Goal: Task Accomplishment & Management: Use online tool/utility

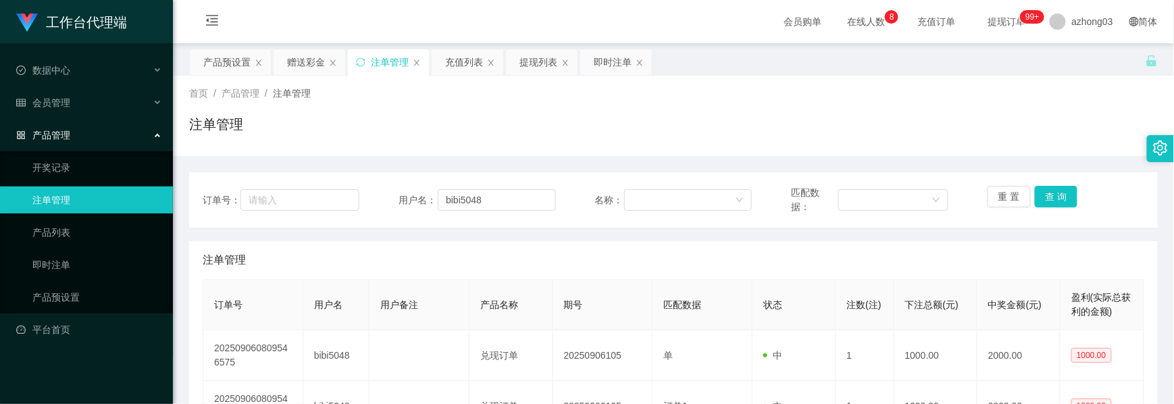
click at [76, 128] on div "产品管理" at bounding box center [86, 135] width 173 height 27
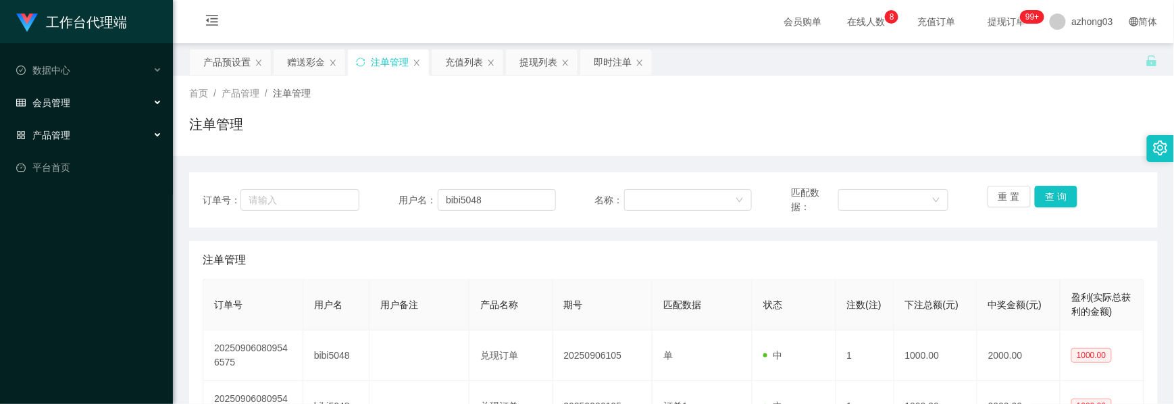
click at [76, 103] on div "会员管理" at bounding box center [86, 102] width 173 height 27
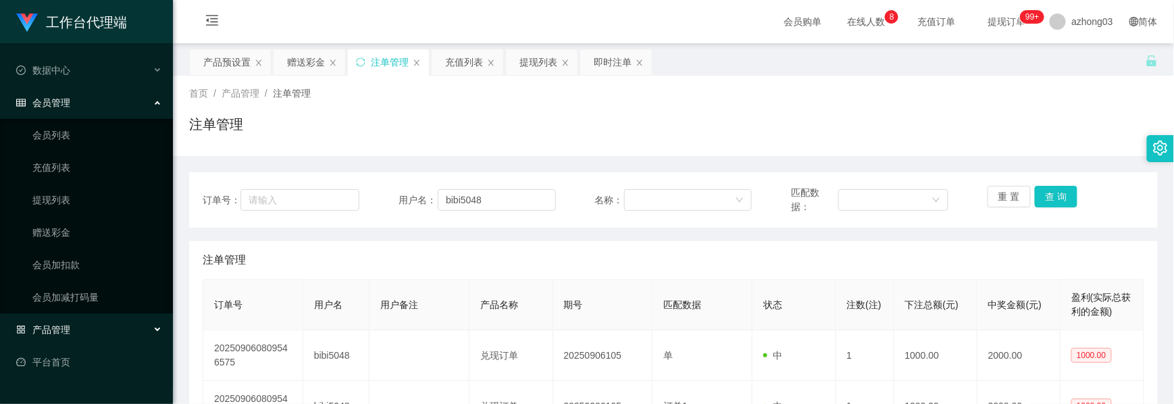
click at [68, 108] on div "会员管理" at bounding box center [86, 102] width 173 height 27
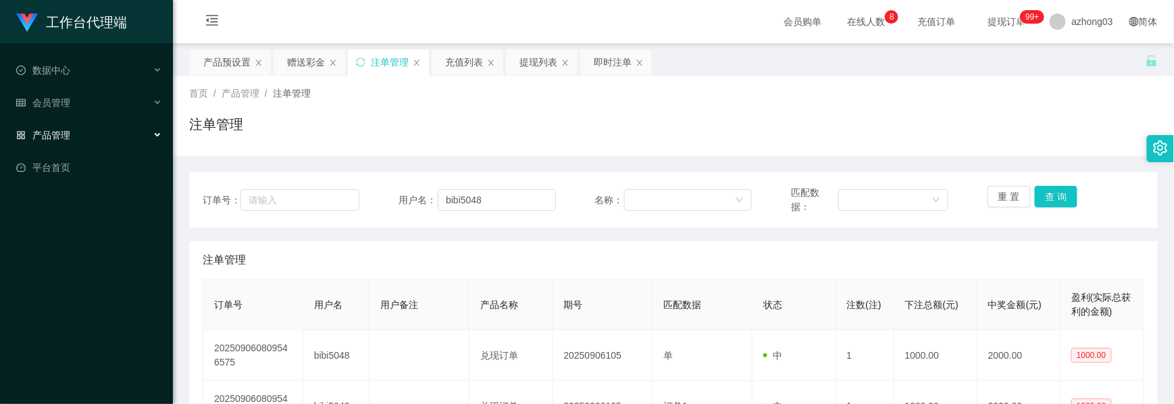
drag, startPoint x: 57, startPoint y: 125, endPoint x: 55, endPoint y: 141, distance: 16.3
click at [57, 130] on span "产品管理" at bounding box center [43, 135] width 54 height 11
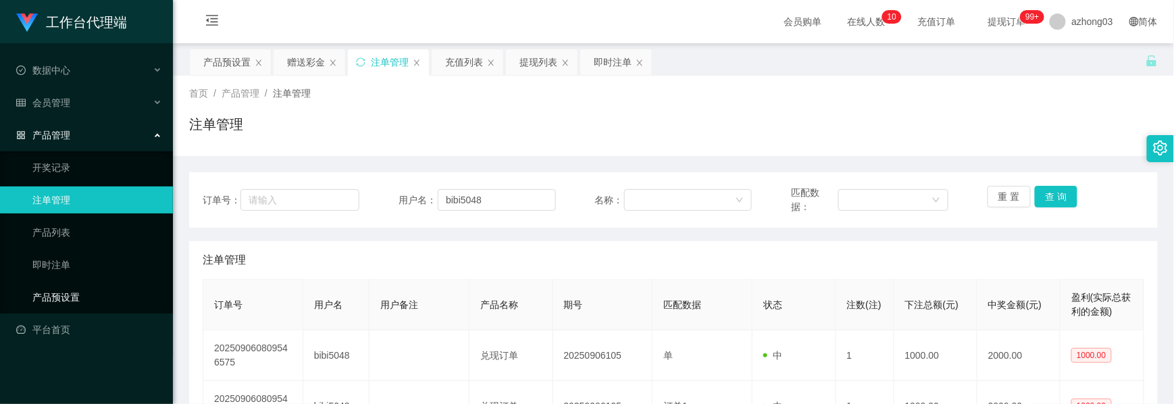
click at [77, 285] on link "产品预设置" at bounding box center [97, 297] width 130 height 27
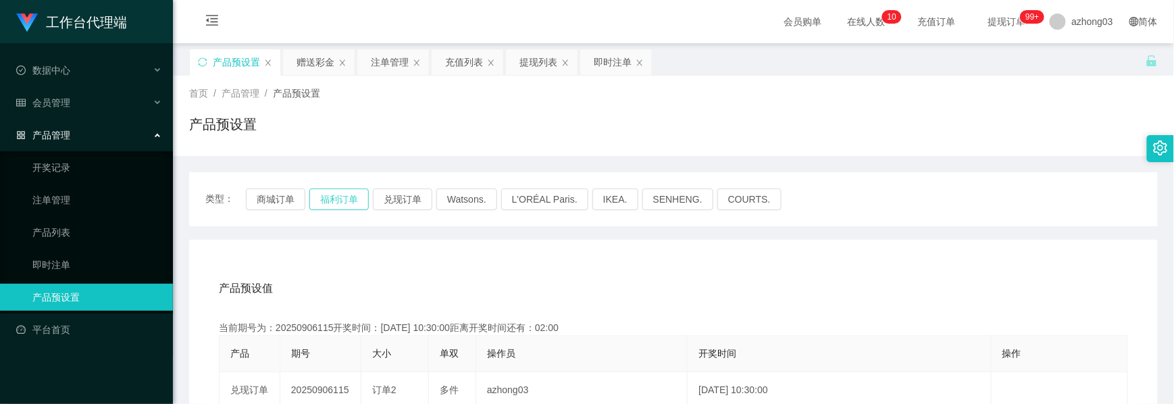
click at [330, 195] on button "福利订单" at bounding box center [338, 199] width 59 height 22
drag, startPoint x: 344, startPoint y: 204, endPoint x: 351, endPoint y: 204, distance: 7.4
click at [345, 203] on button "福利订单" at bounding box center [338, 199] width 59 height 22
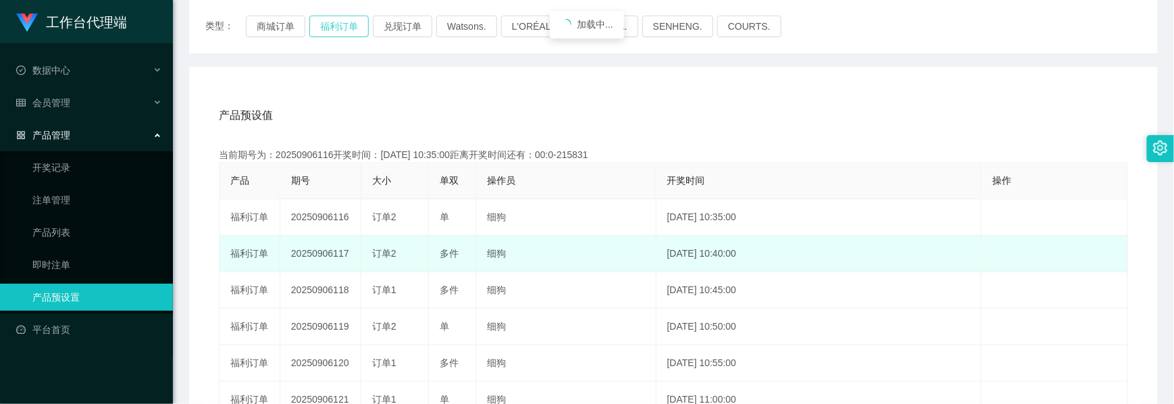
scroll to position [180, 0]
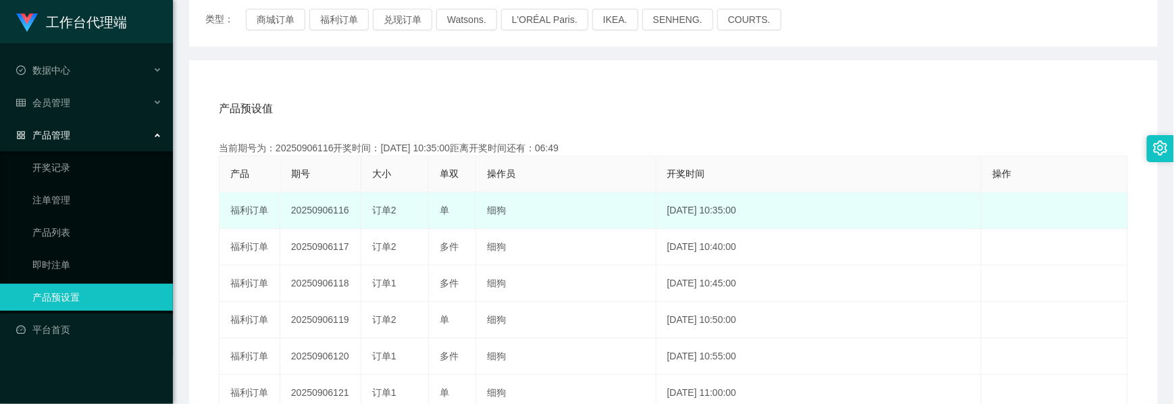
click at [334, 209] on td "20250906116" at bounding box center [320, 211] width 81 height 36
copy td "20250906116"
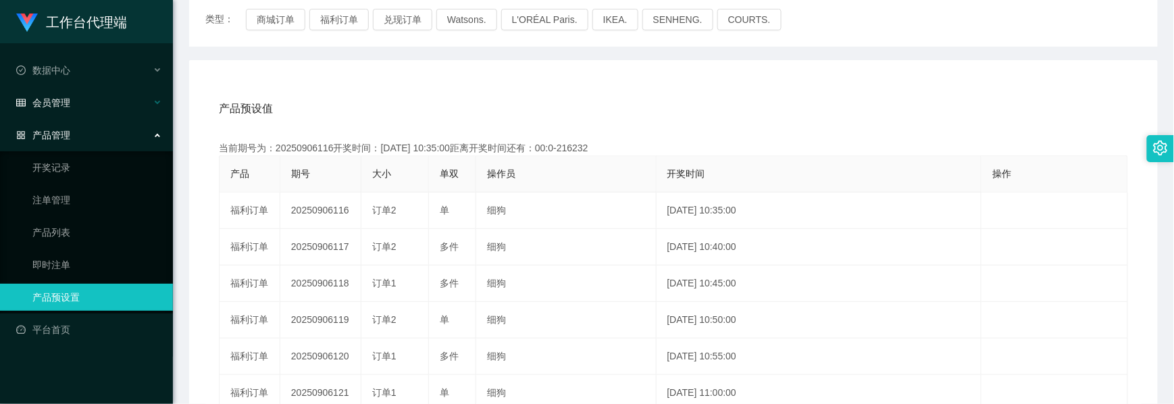
click at [74, 101] on div "会员管理" at bounding box center [86, 102] width 173 height 27
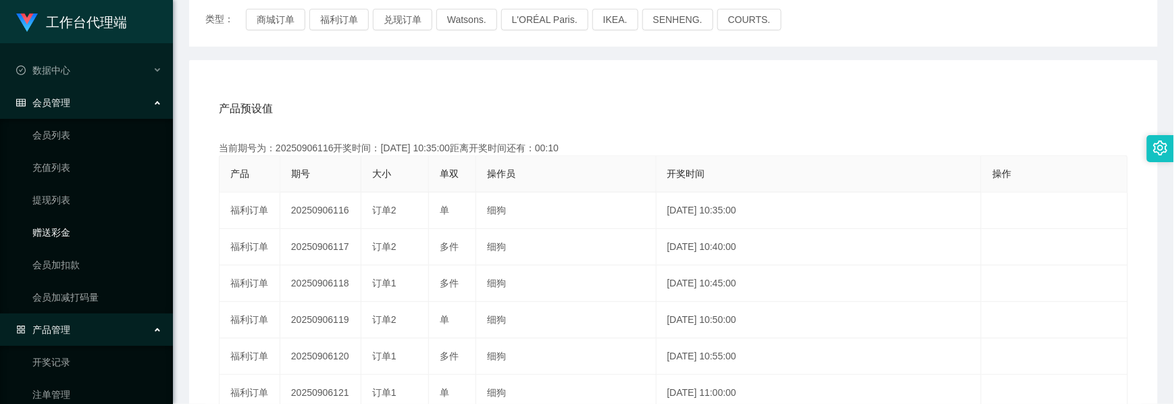
click at [55, 234] on link "赠送彩金" at bounding box center [97, 232] width 130 height 27
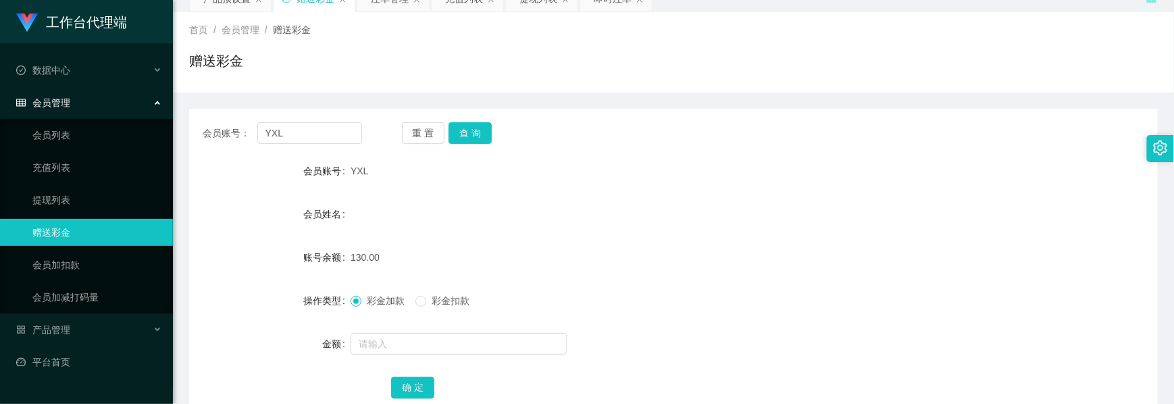
scroll to position [152, 0]
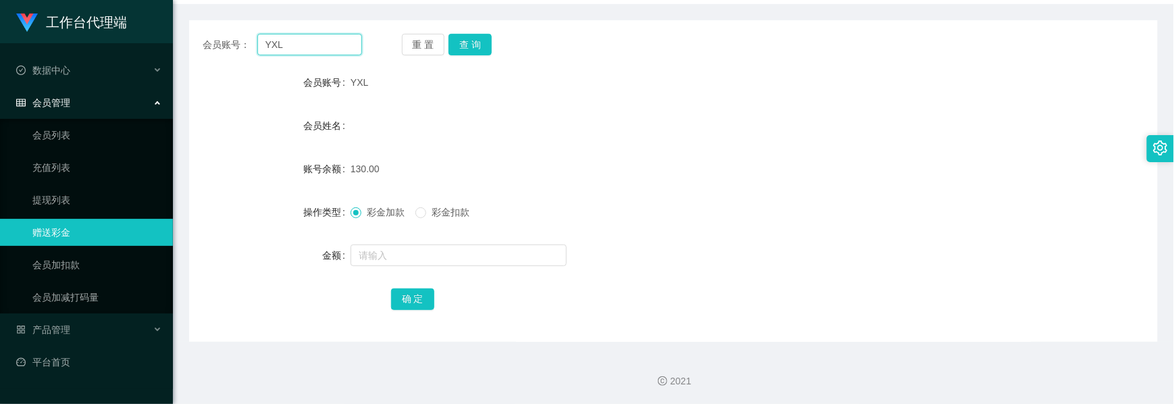
drag, startPoint x: 307, startPoint y: 52, endPoint x: 238, endPoint y: 49, distance: 69.0
click at [238, 49] on div "会员账号： YXL" at bounding box center [282, 45] width 159 height 22
paste input "4567890"
type input "4567890"
click at [480, 44] on button "查 询" at bounding box center [470, 45] width 43 height 22
